Goal: Task Accomplishment & Management: Manage account settings

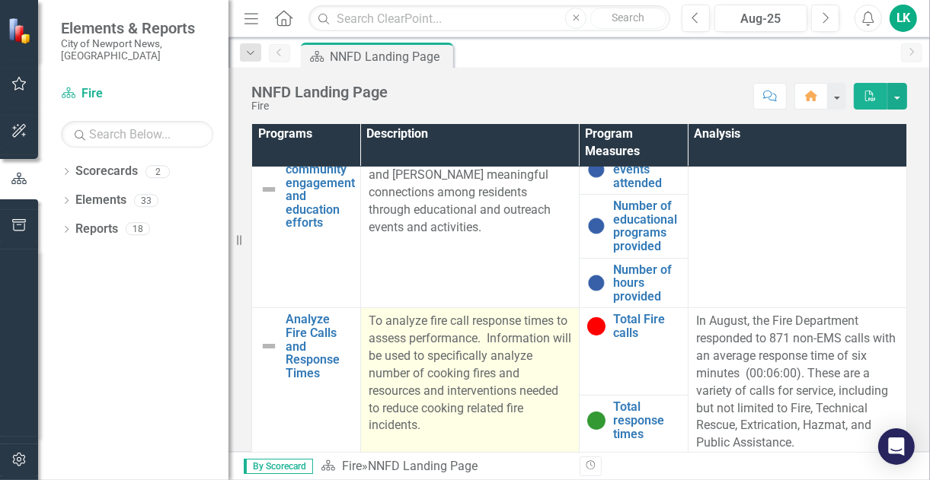
scroll to position [152, 0]
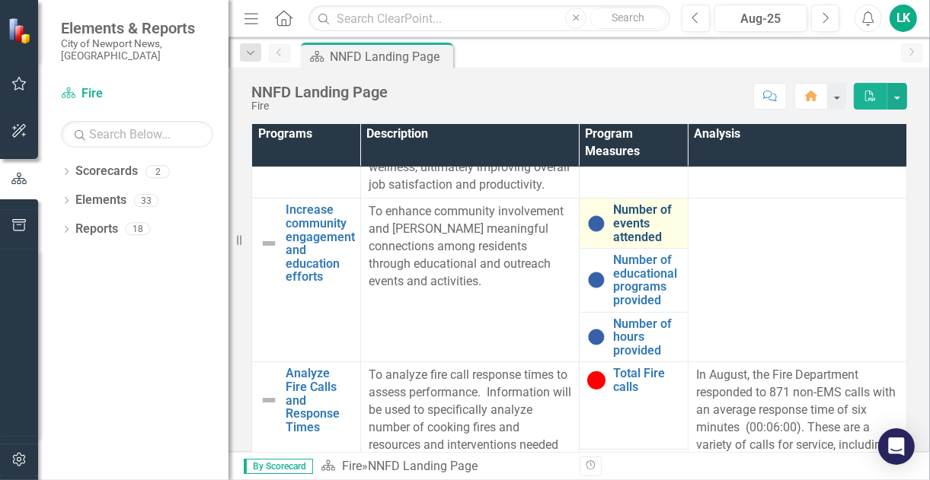
click at [619, 244] on link "Number of events attended" at bounding box center [646, 223] width 67 height 40
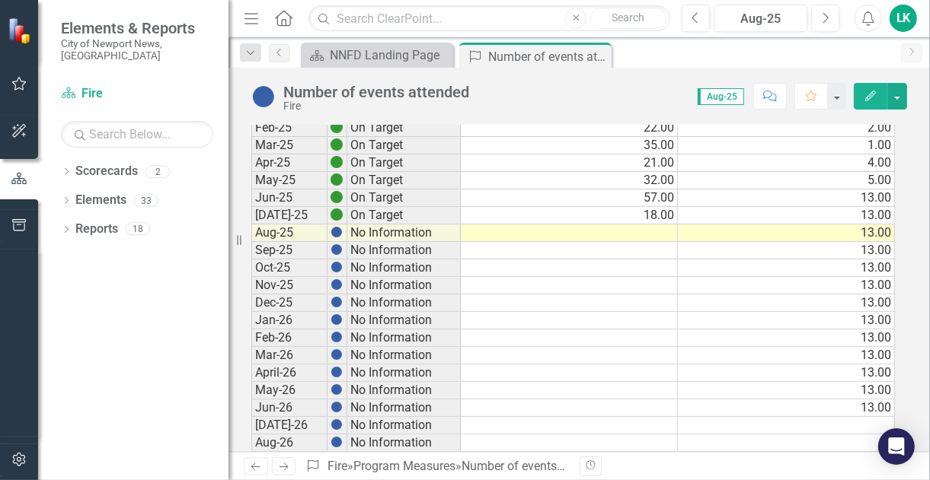
scroll to position [381, 0]
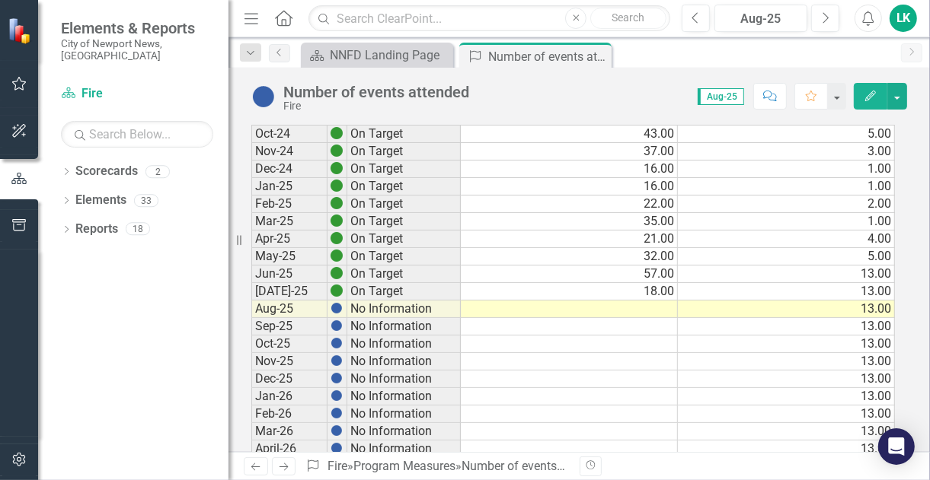
click at [653, 301] on td at bounding box center [569, 310] width 217 height 18
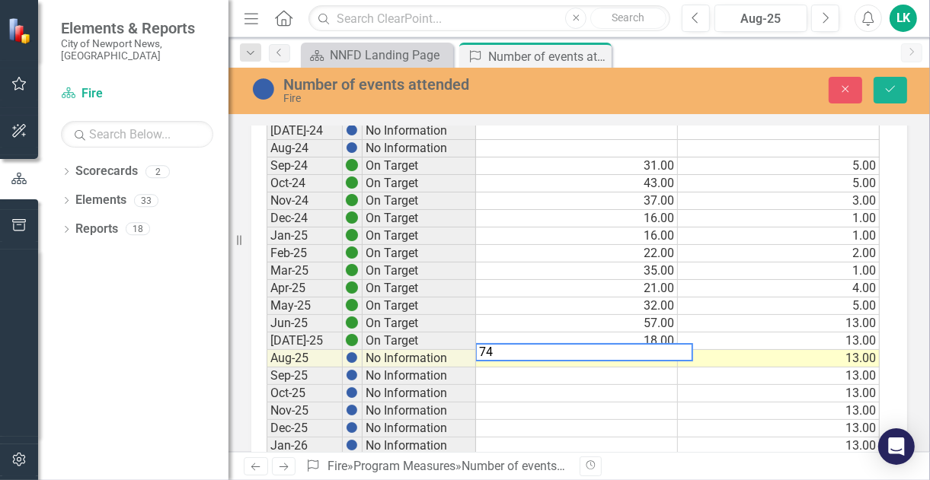
type textarea "74"
click at [550, 385] on td at bounding box center [577, 394] width 202 height 18
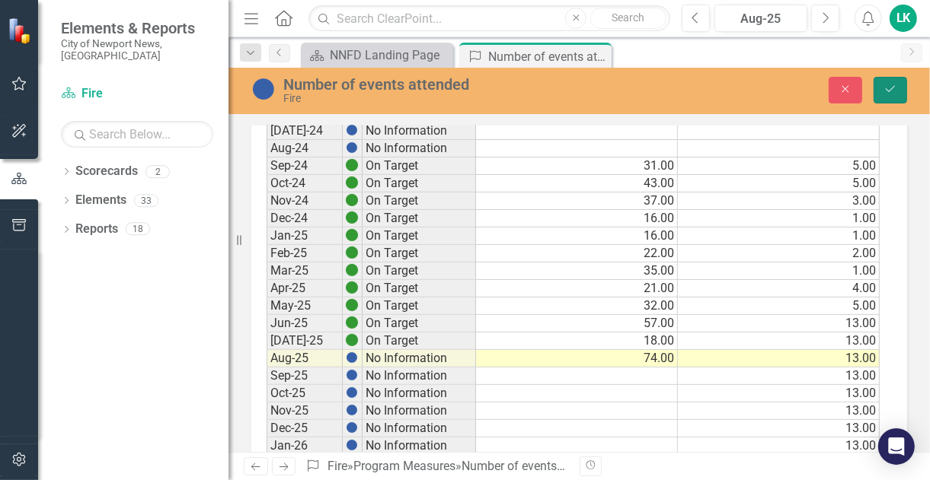
click at [901, 90] on button "Save" at bounding box center [889, 90] width 33 height 27
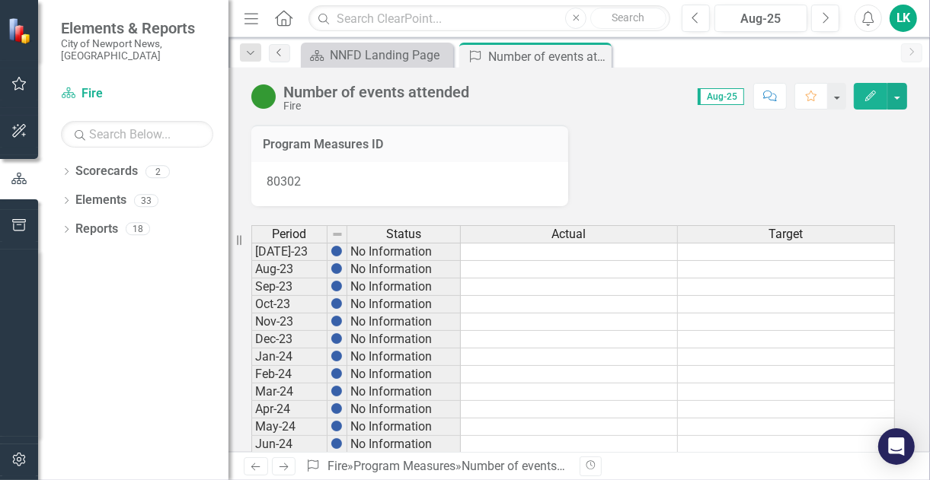
click at [279, 50] on icon "Previous" at bounding box center [279, 52] width 12 height 9
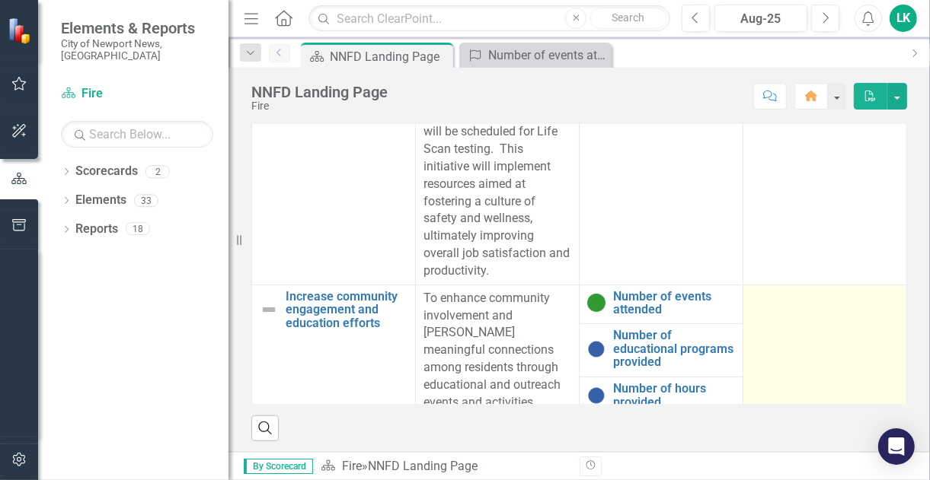
scroll to position [84, 0]
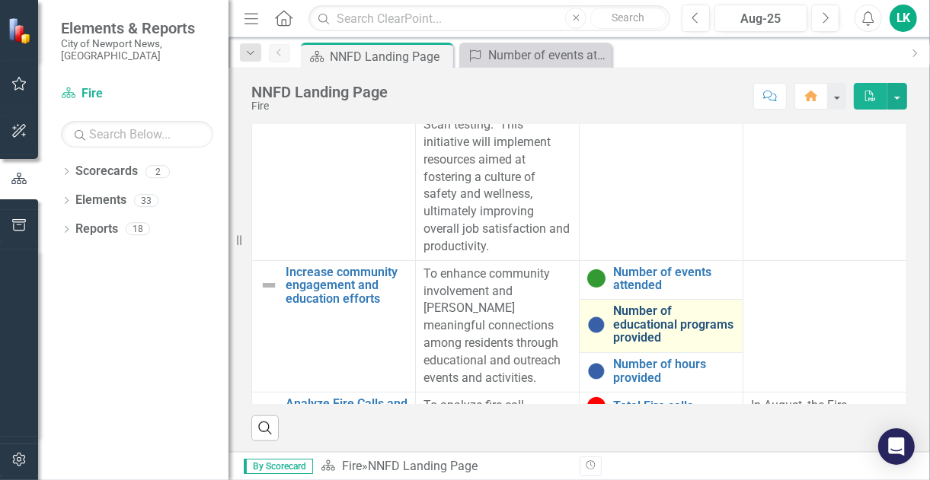
click at [652, 305] on link "Number of educational programs provided" at bounding box center [674, 325] width 122 height 40
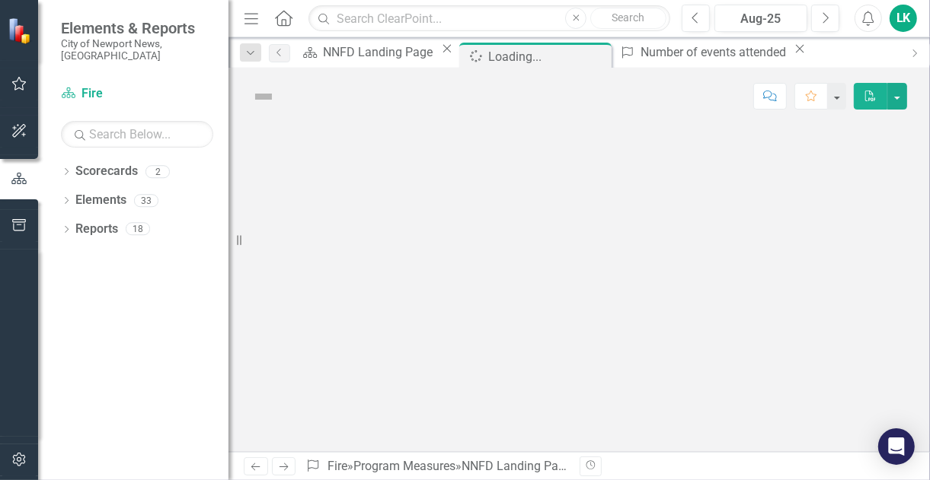
click at [652, 285] on div at bounding box center [578, 288] width 701 height 327
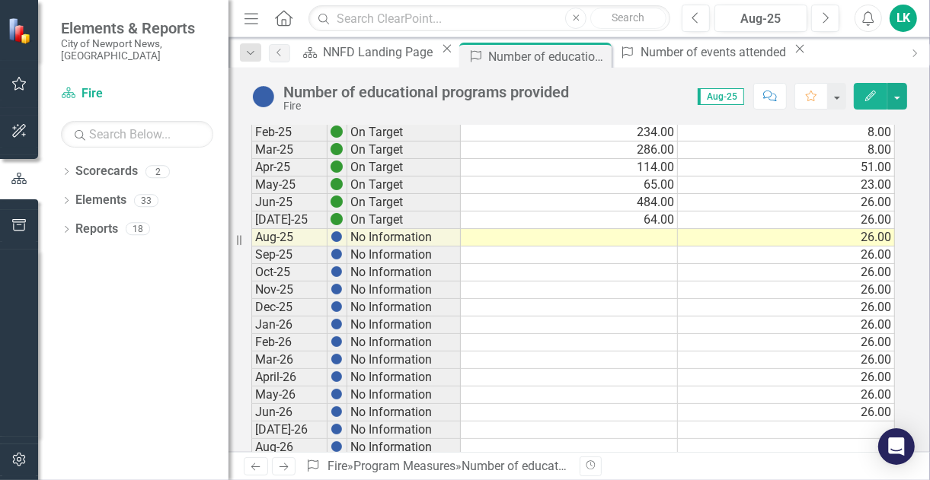
scroll to position [457, 0]
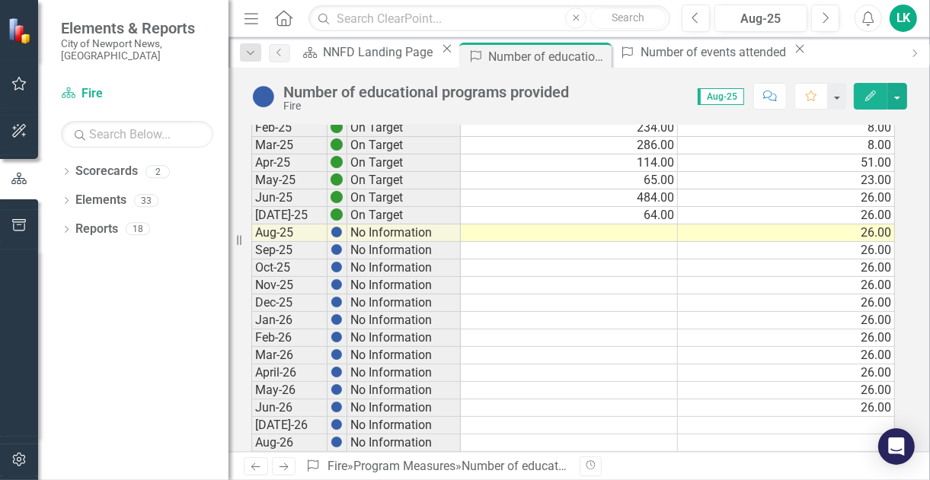
click at [610, 227] on td at bounding box center [569, 234] width 217 height 18
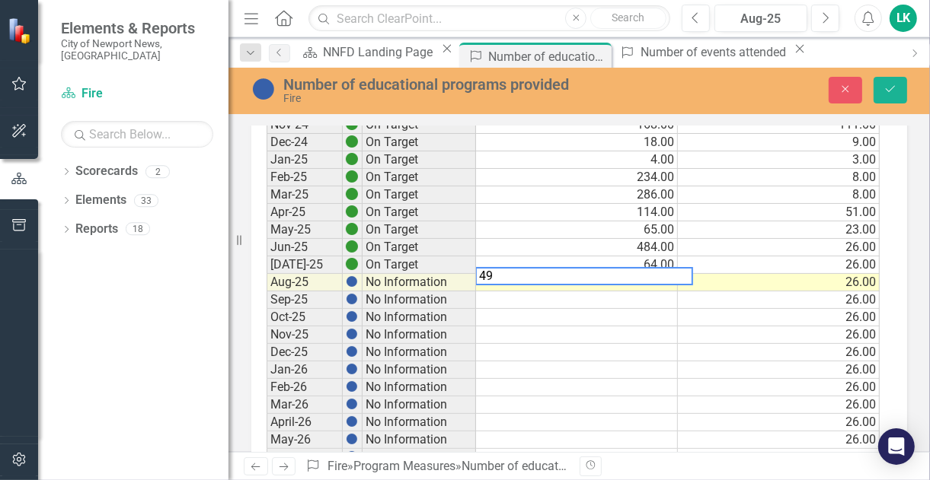
type textarea "49"
click at [607, 309] on td at bounding box center [577, 318] width 202 height 18
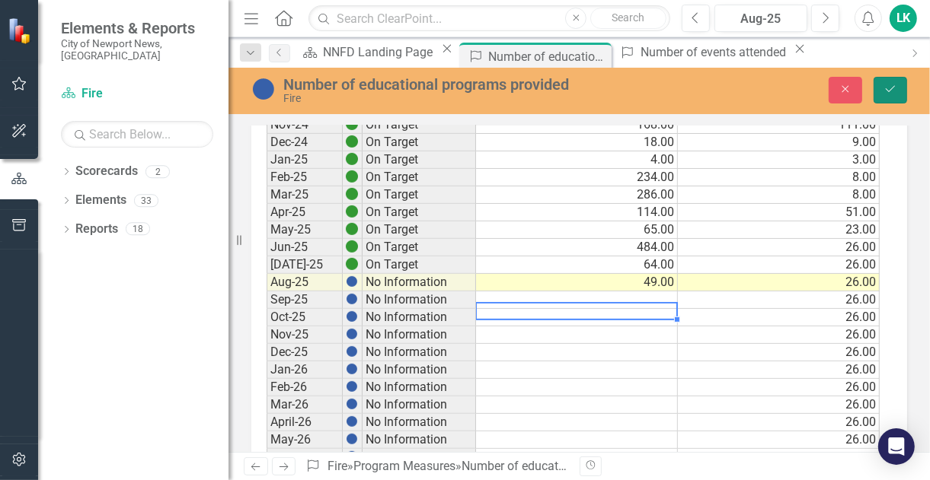
drag, startPoint x: 889, startPoint y: 91, endPoint x: 869, endPoint y: 89, distance: 20.6
click at [889, 91] on icon "submit" at bounding box center [889, 89] width 9 height 6
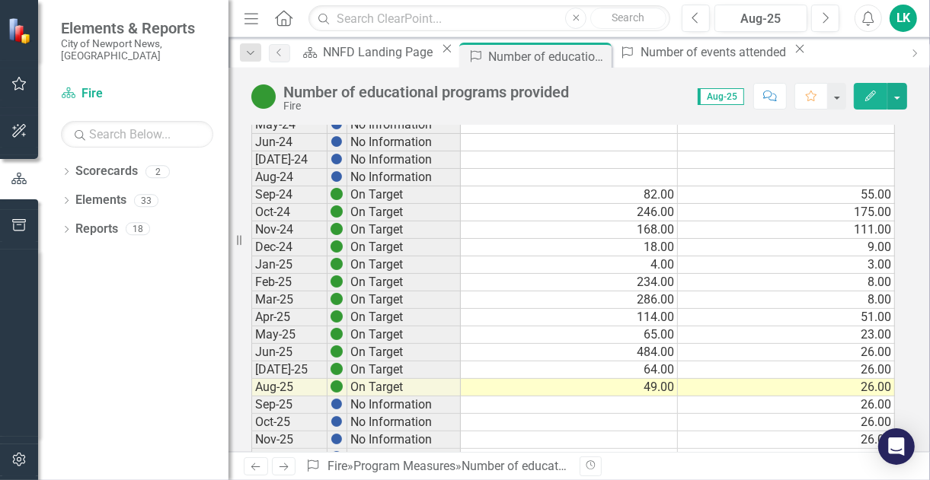
scroll to position [305, 0]
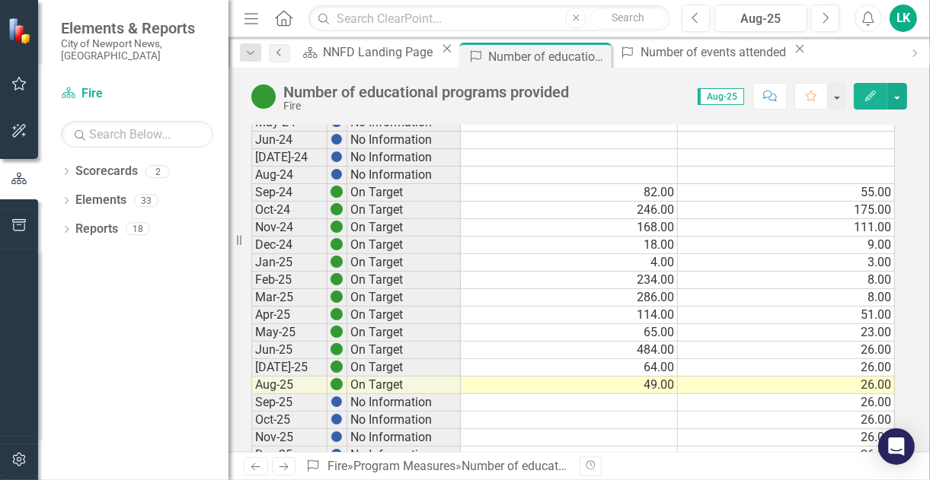
click at [285, 54] on icon "Previous" at bounding box center [279, 52] width 12 height 9
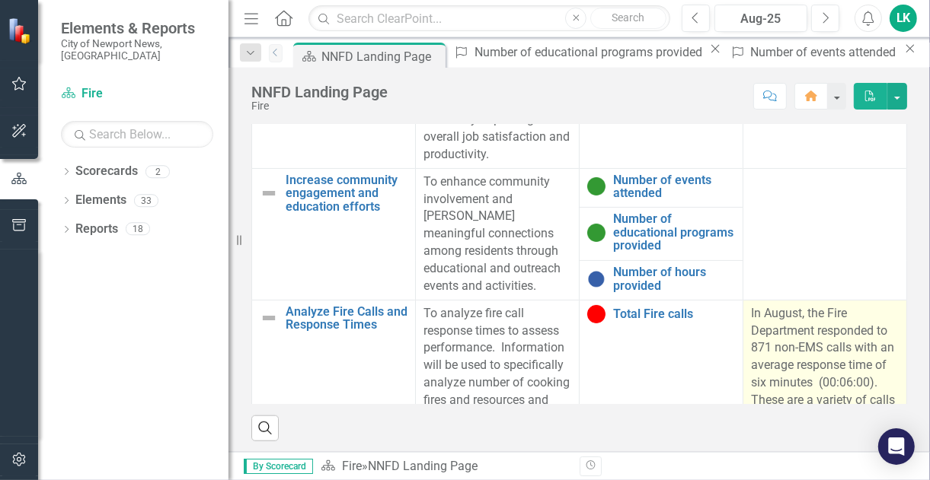
scroll to position [152, 0]
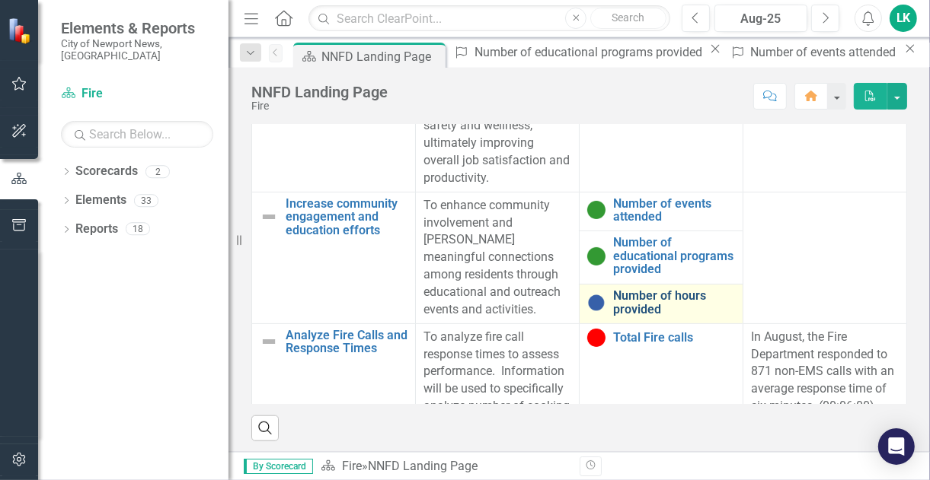
click at [639, 289] on link "Number of hours provided" at bounding box center [674, 302] width 122 height 27
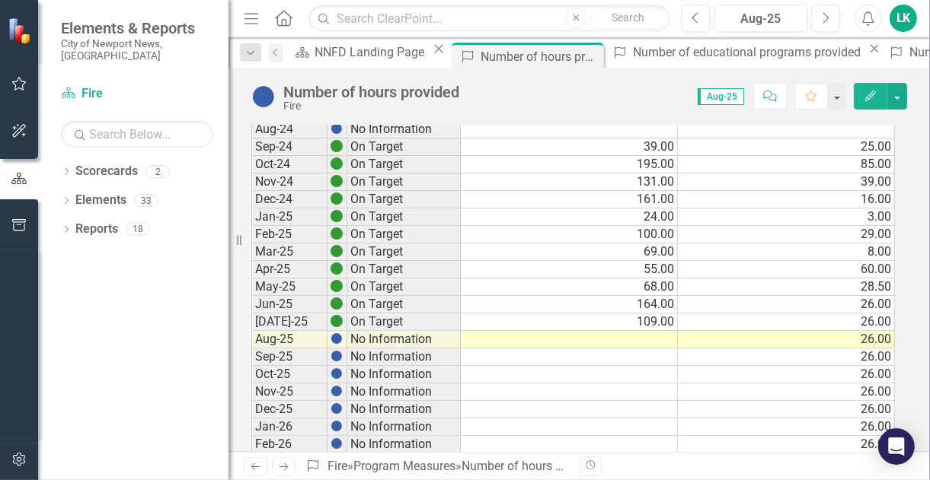
scroll to position [381, 0]
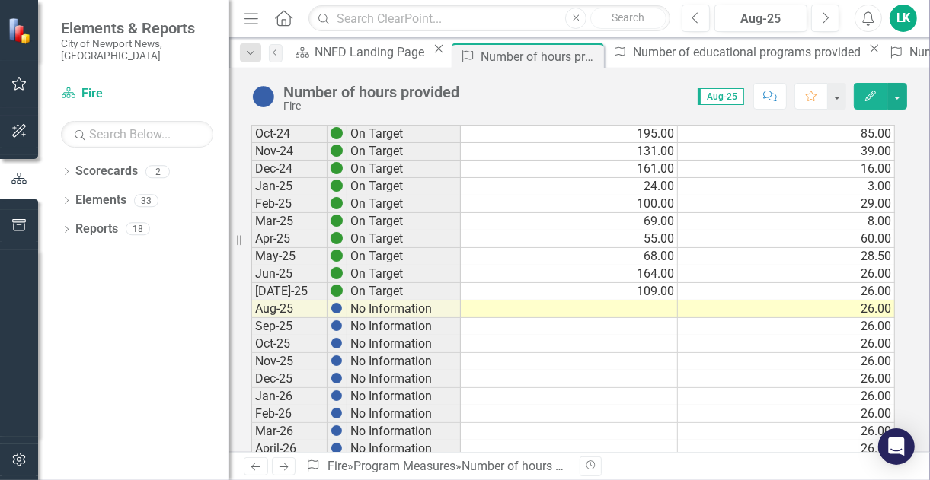
click at [654, 308] on td at bounding box center [569, 310] width 217 height 18
click at [654, 301] on td at bounding box center [569, 310] width 217 height 18
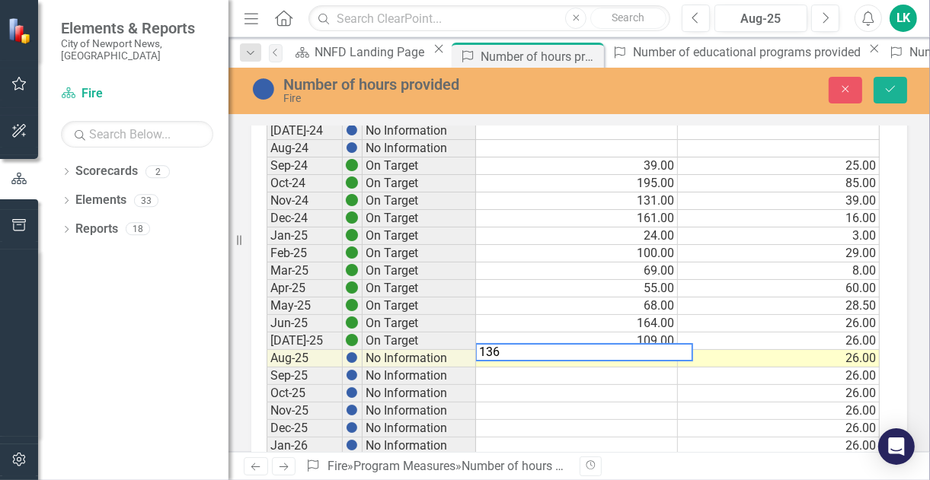
type textarea "136"
click at [632, 405] on td at bounding box center [577, 412] width 202 height 18
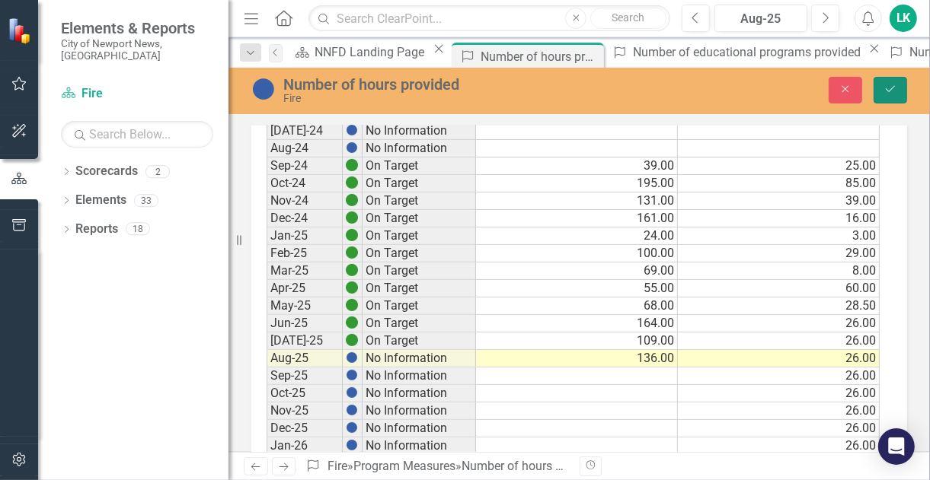
click at [891, 97] on button "Save" at bounding box center [889, 90] width 33 height 27
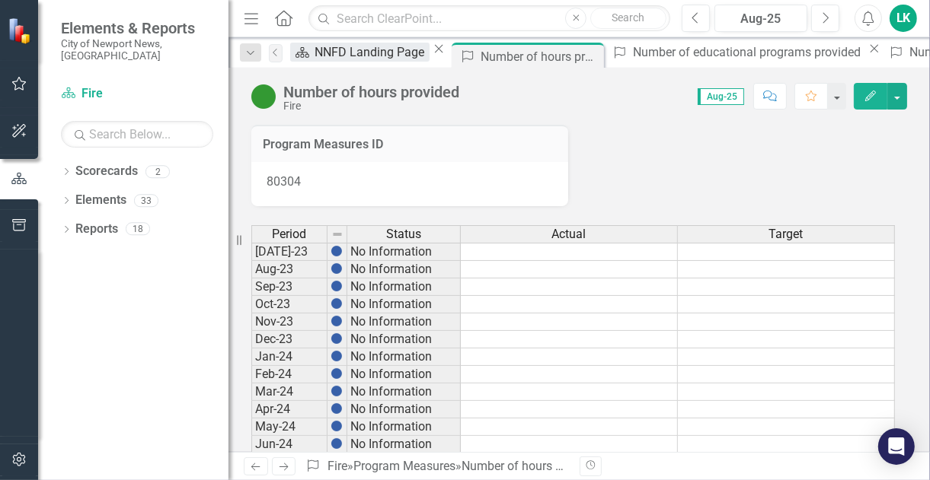
click at [372, 53] on div "NNFD Landing Page" at bounding box center [372, 52] width 114 height 19
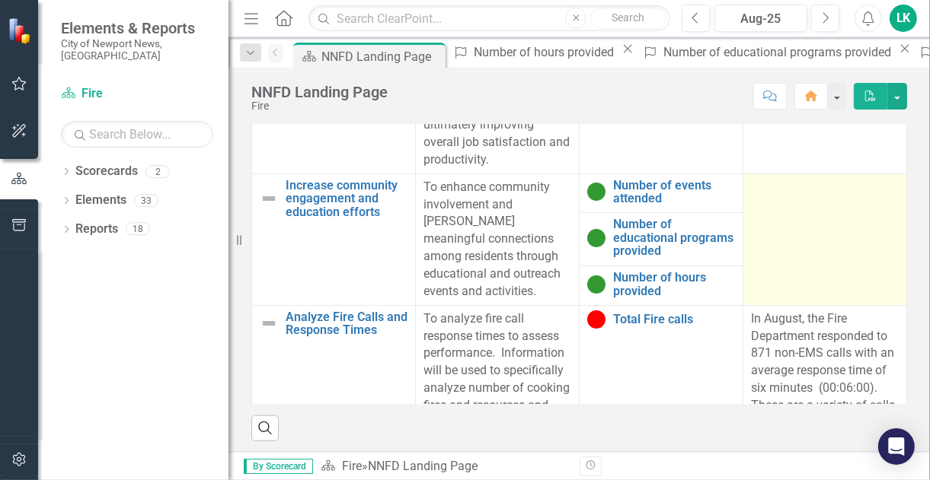
scroll to position [94, 0]
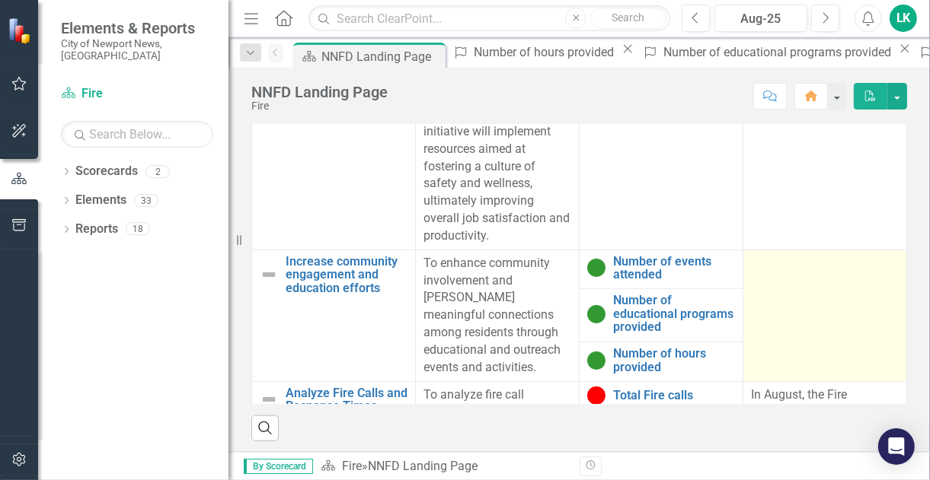
click at [755, 250] on td at bounding box center [825, 316] width 164 height 132
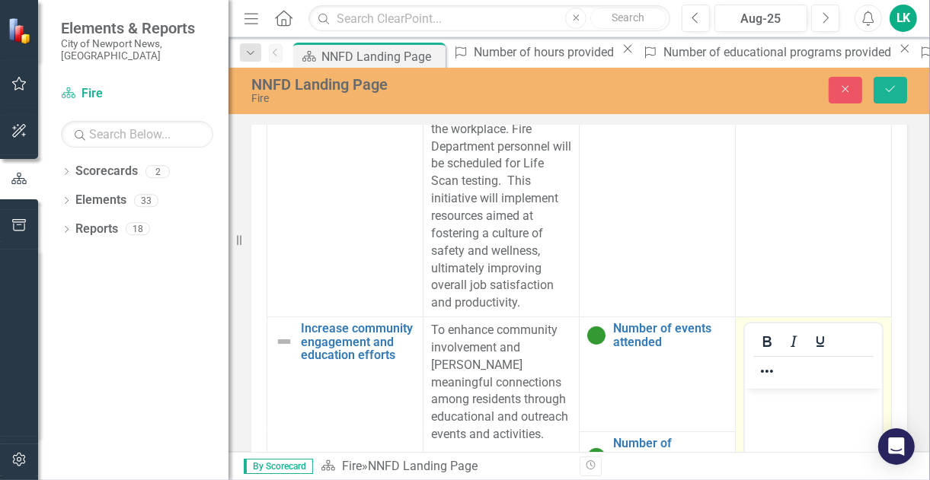
scroll to position [0, 0]
click at [787, 403] on p "Rich Text Area. Press ALT-0 for help." at bounding box center [812, 401] width 129 height 18
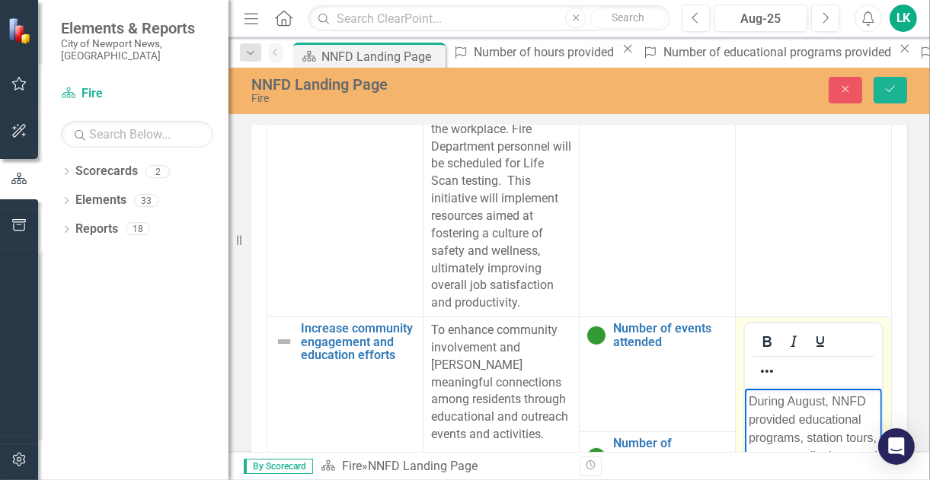
scroll to position [94, 27]
click at [889, 88] on icon "Save" at bounding box center [890, 89] width 14 height 11
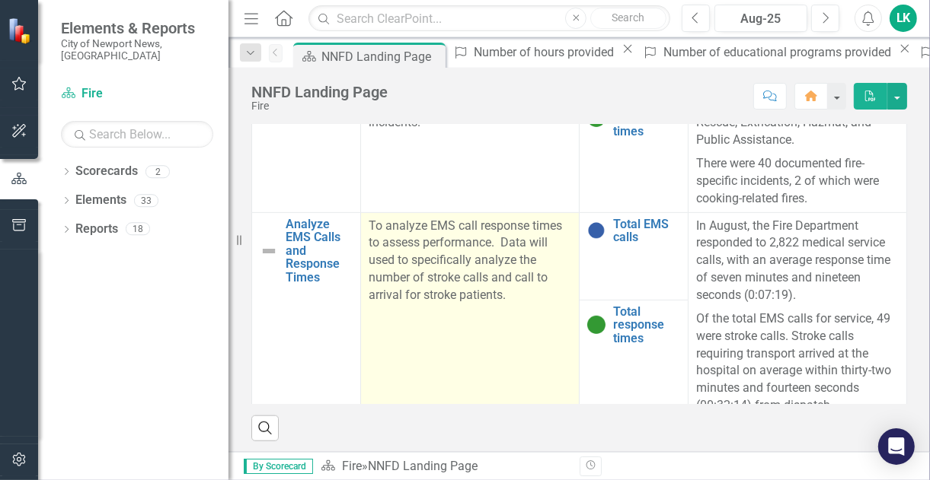
scroll to position [481, 0]
